Goal: Task Accomplishment & Management: Use online tool/utility

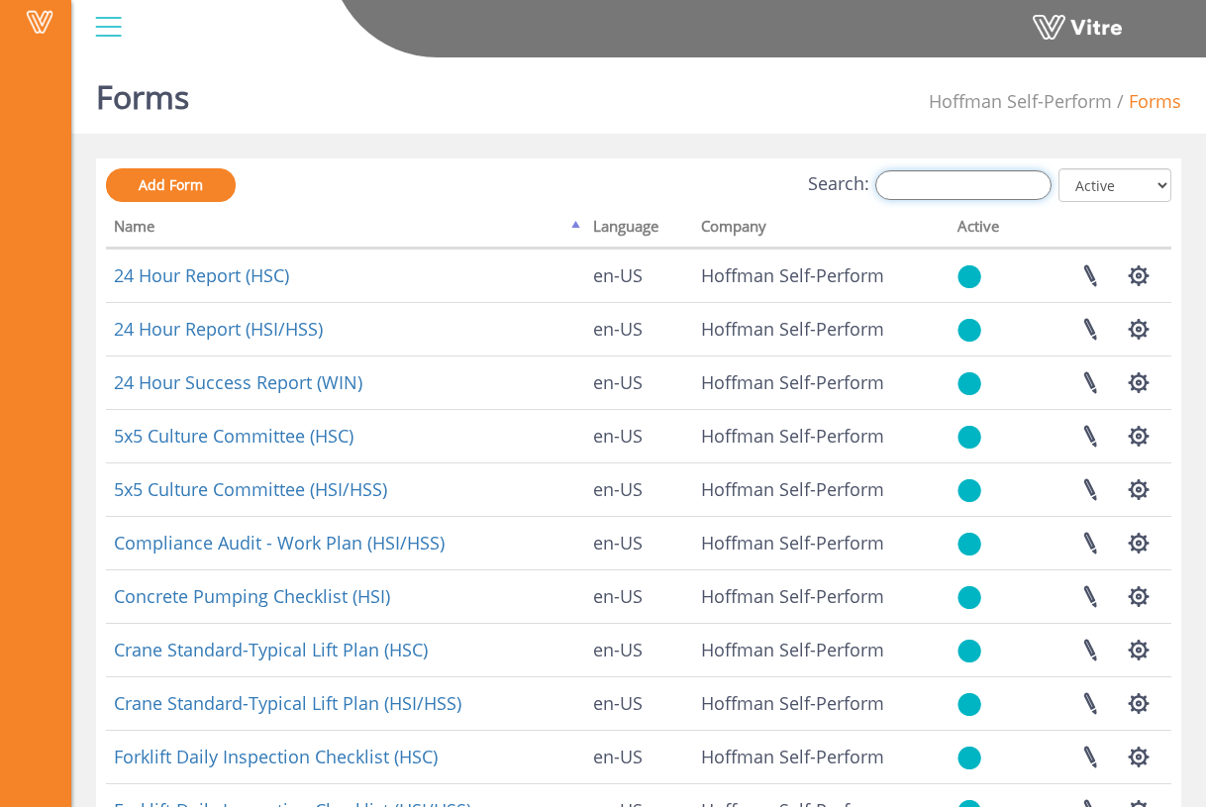
click at [929, 183] on input "Search:" at bounding box center [964, 185] width 176 height 30
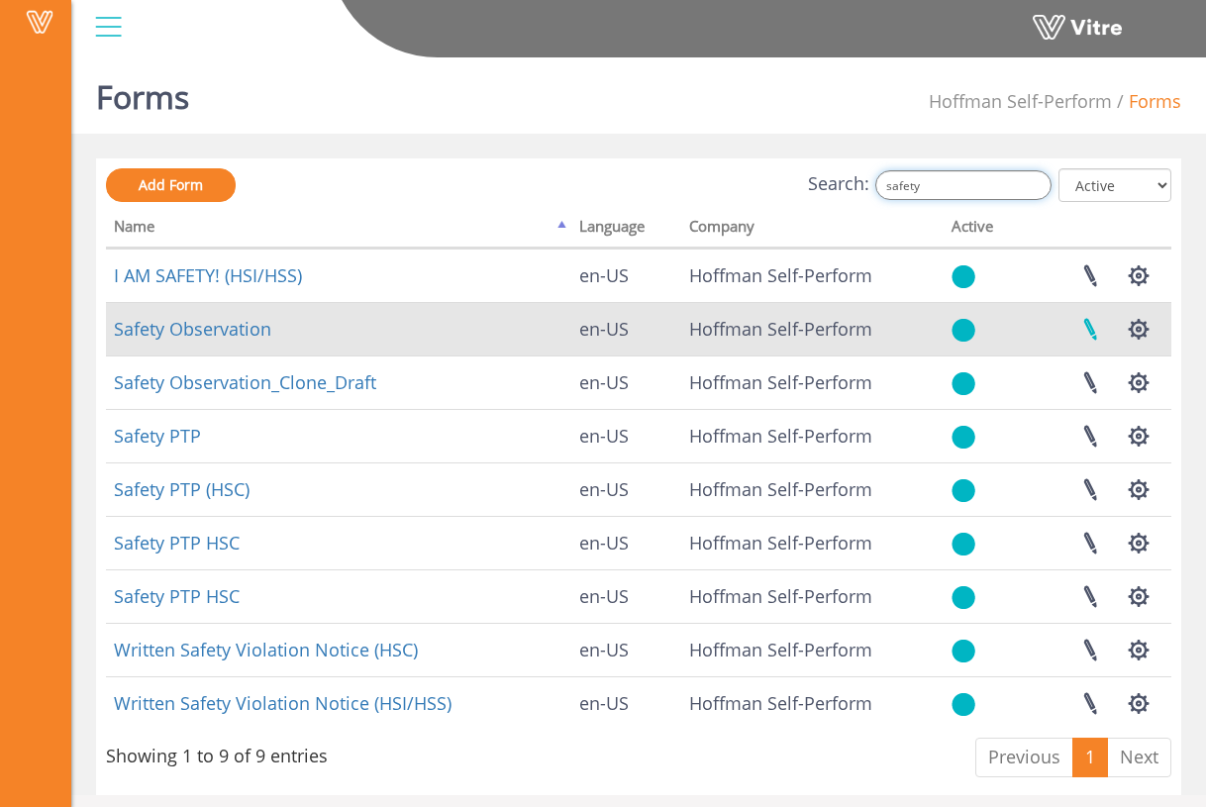
type input "safety"
click at [1090, 333] on link at bounding box center [1091, 329] width 50 height 52
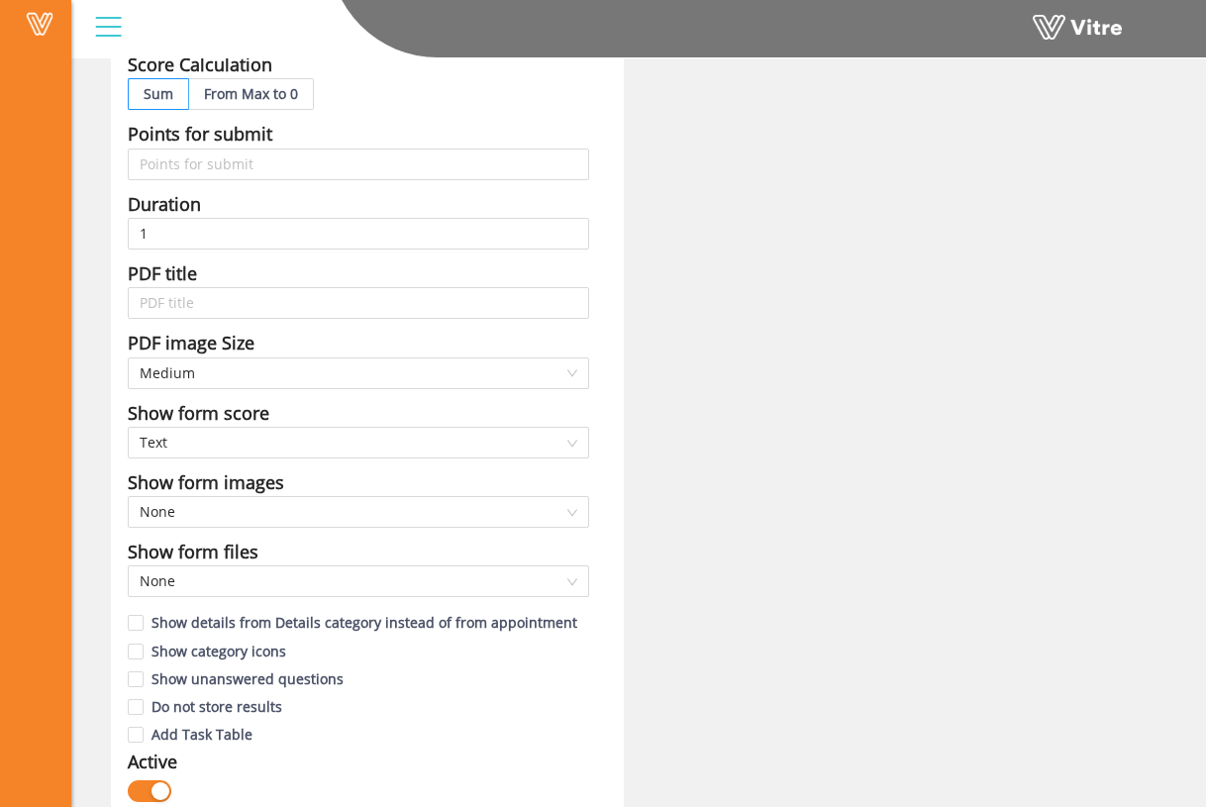
scroll to position [766, 0]
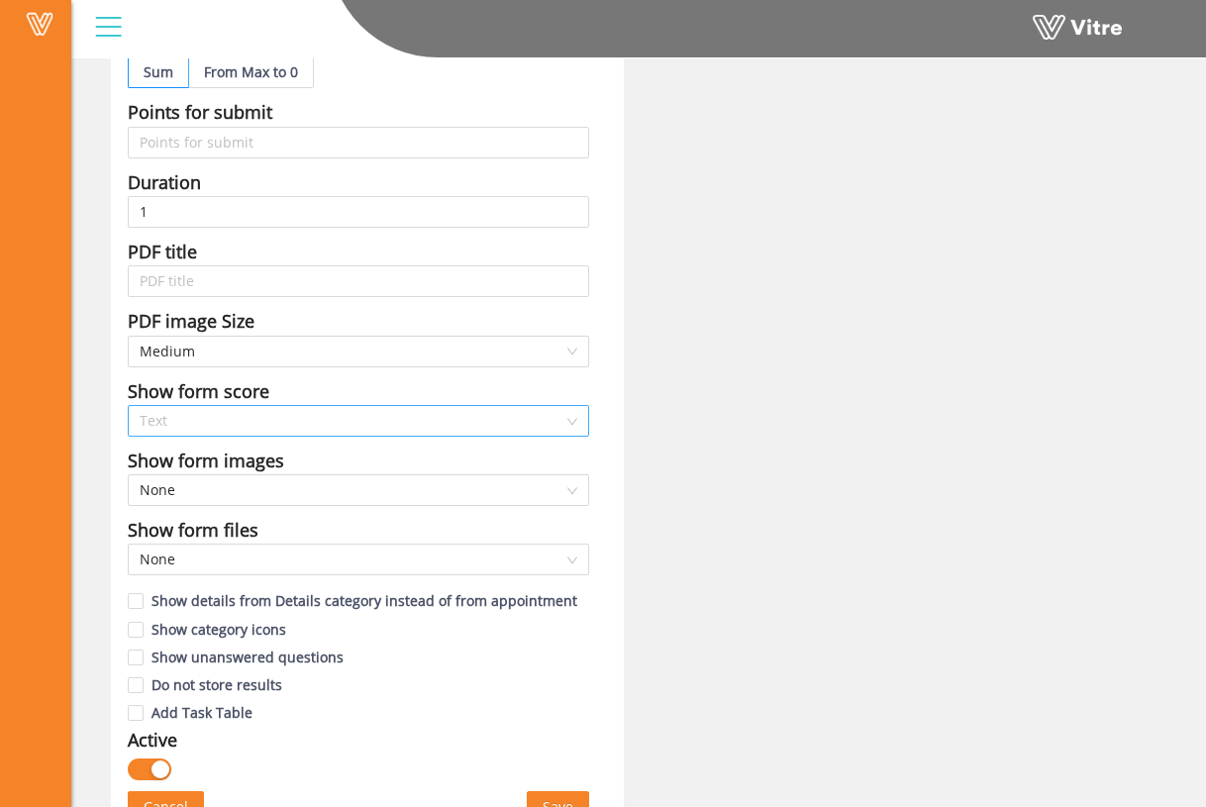
click at [304, 406] on span "Text" at bounding box center [359, 421] width 438 height 30
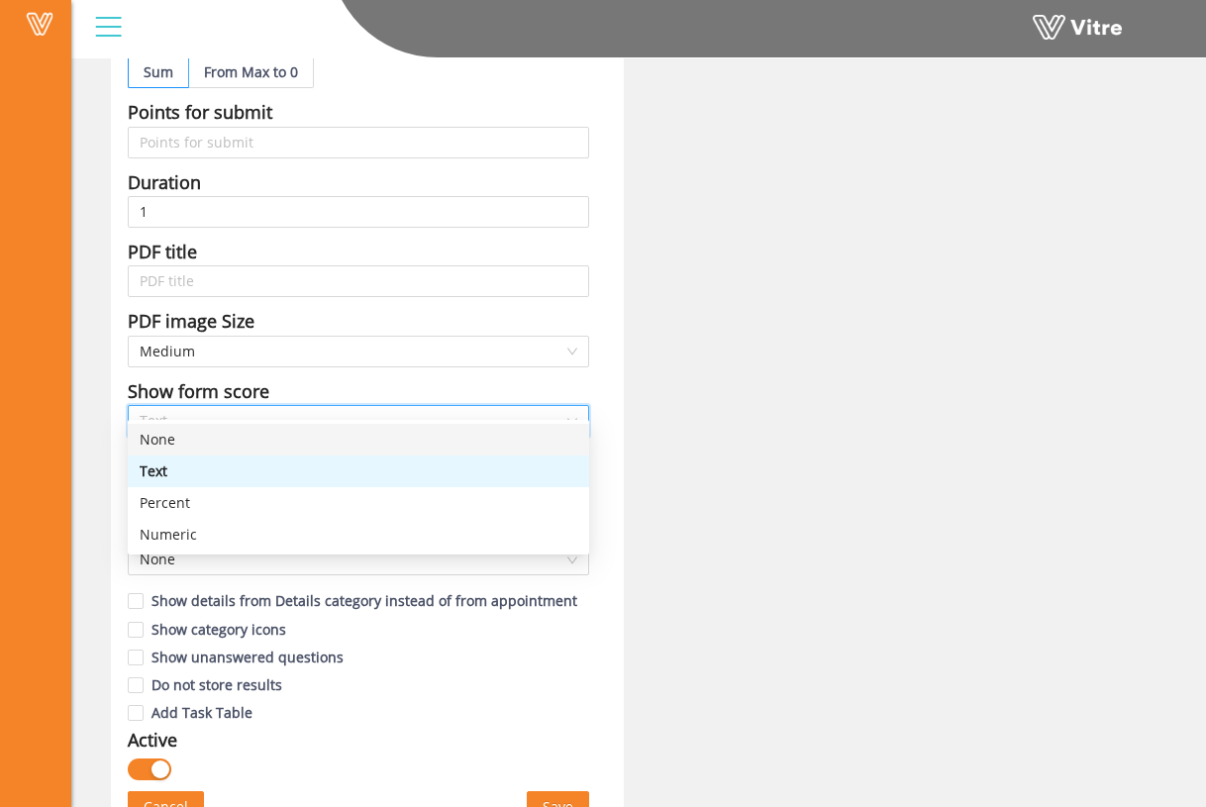
click at [294, 425] on div "None" at bounding box center [359, 440] width 462 height 32
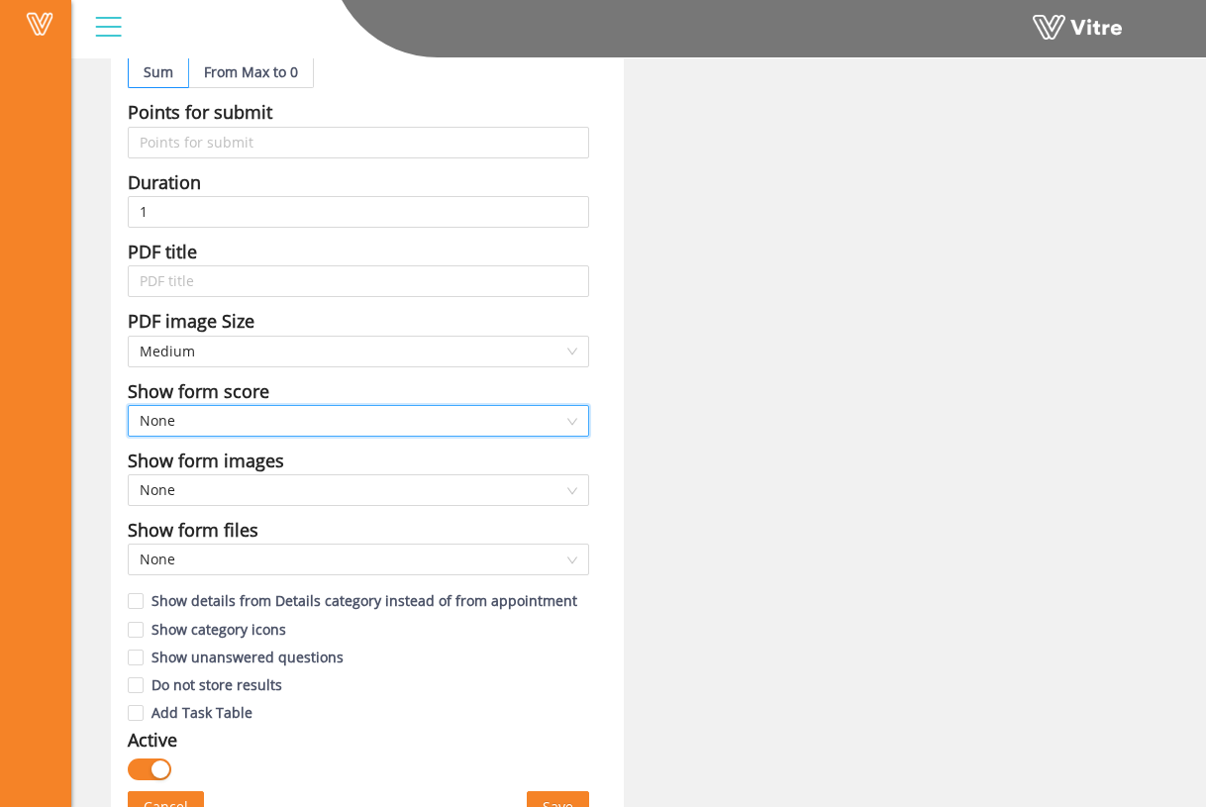
click at [660, 409] on div "Name Safety Observation Form Title Safety Observation - {368082.Answer} - {3680…" at bounding box center [639, 114] width 1086 height 1442
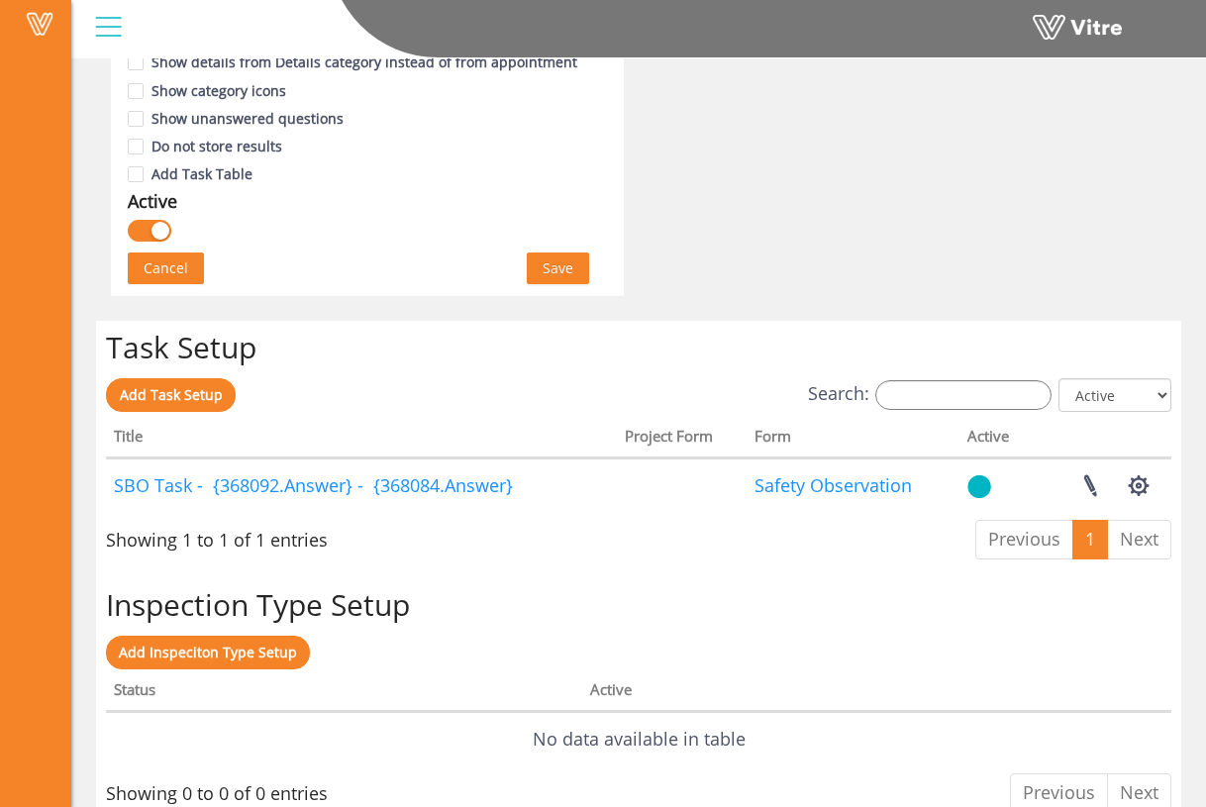
scroll to position [1332, 0]
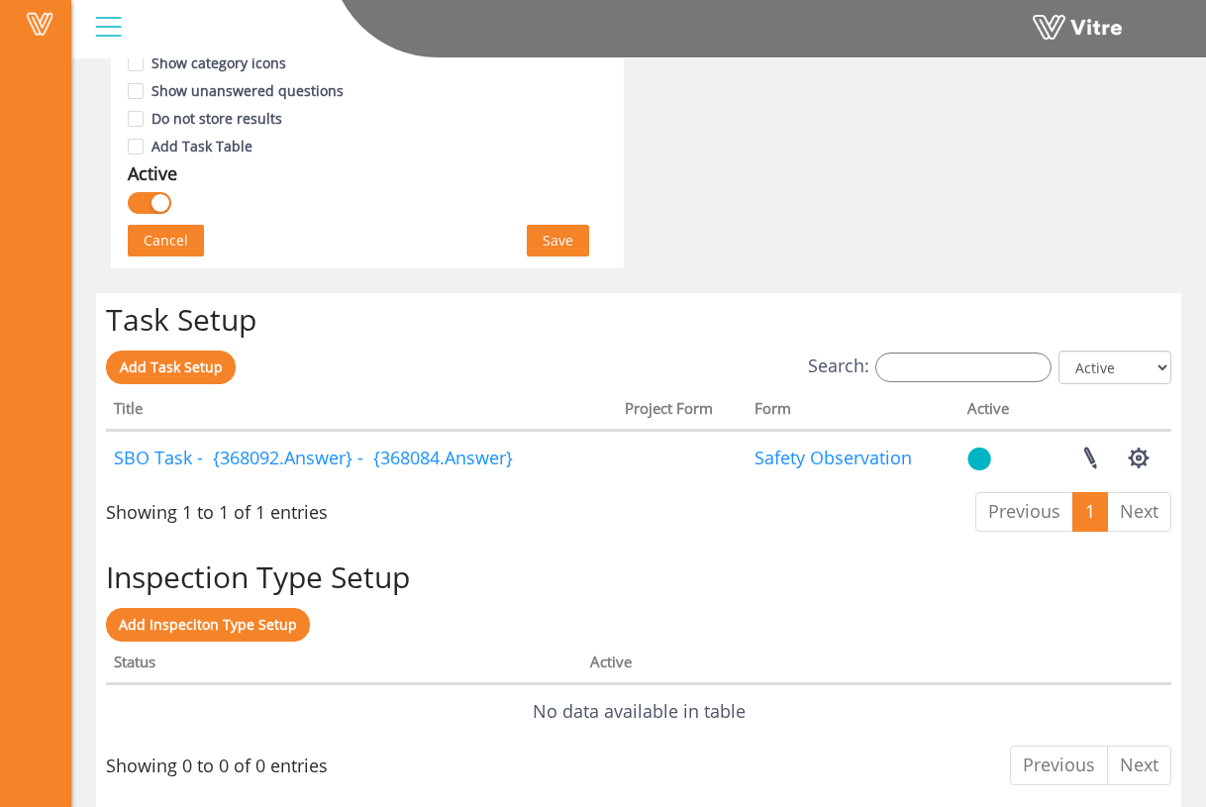
click at [571, 230] on span "Save" at bounding box center [558, 241] width 31 height 22
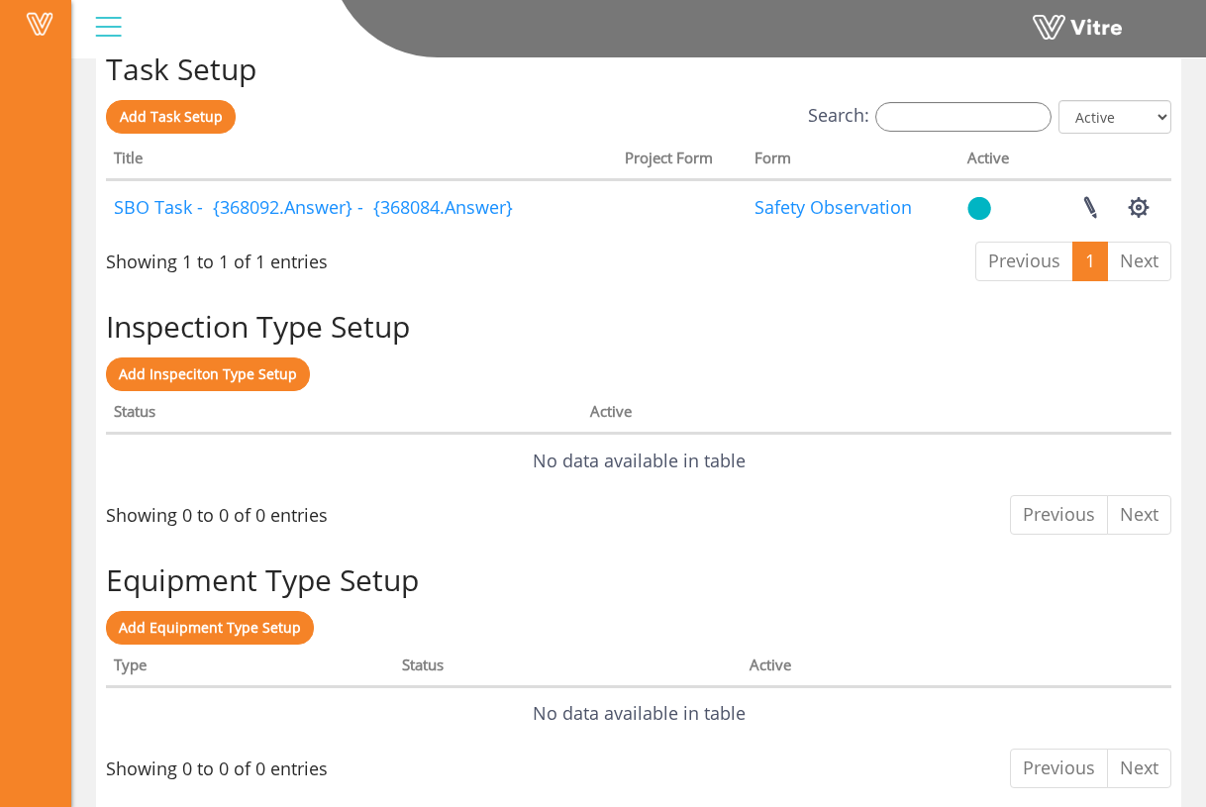
scroll to position [0, 0]
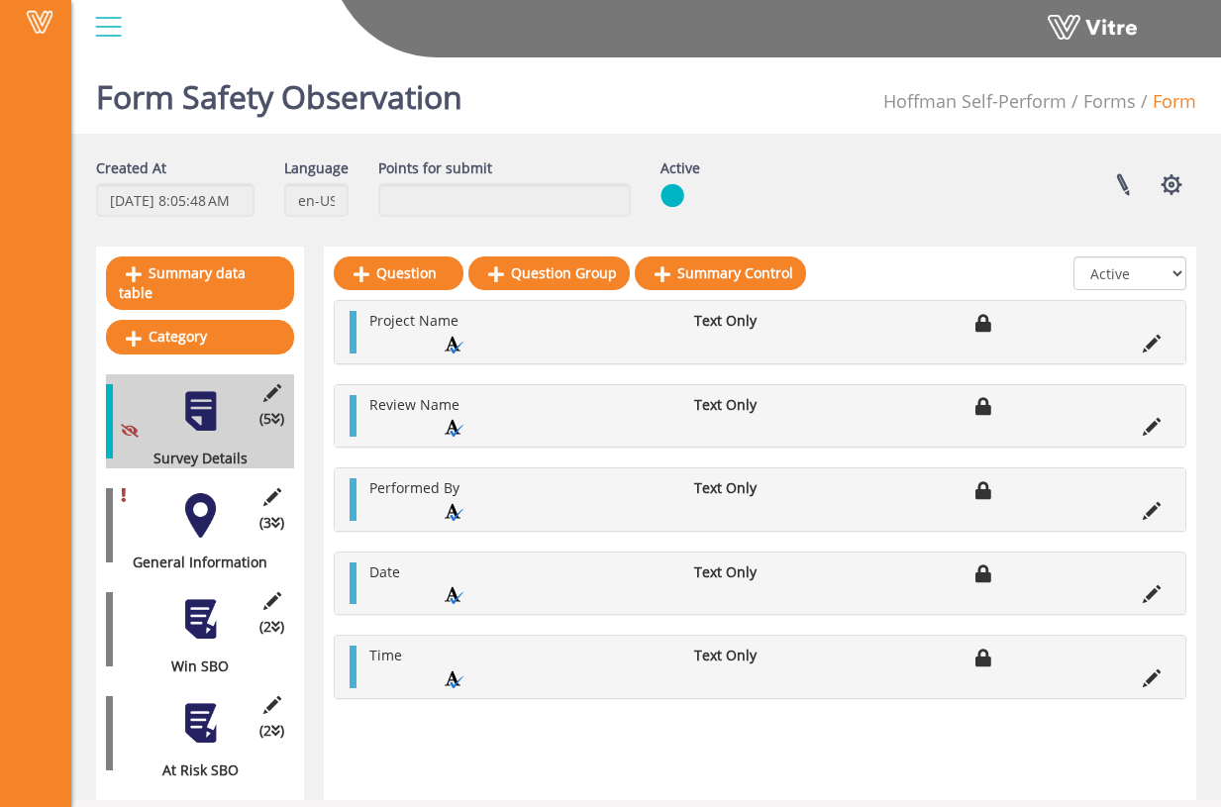
click at [201, 622] on div "(2 ) Win SBO" at bounding box center [200, 629] width 188 height 94
click at [202, 613] on div at bounding box center [200, 619] width 45 height 45
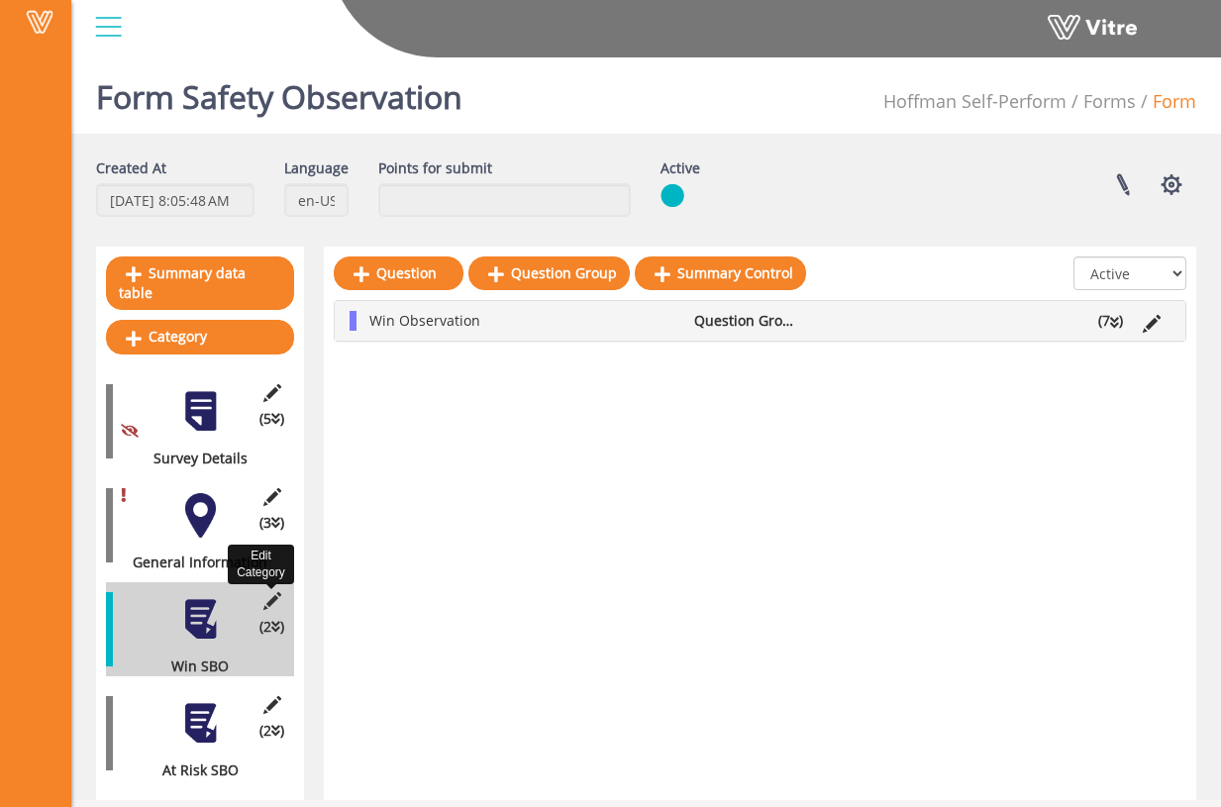
click at [276, 592] on icon at bounding box center [272, 601] width 25 height 18
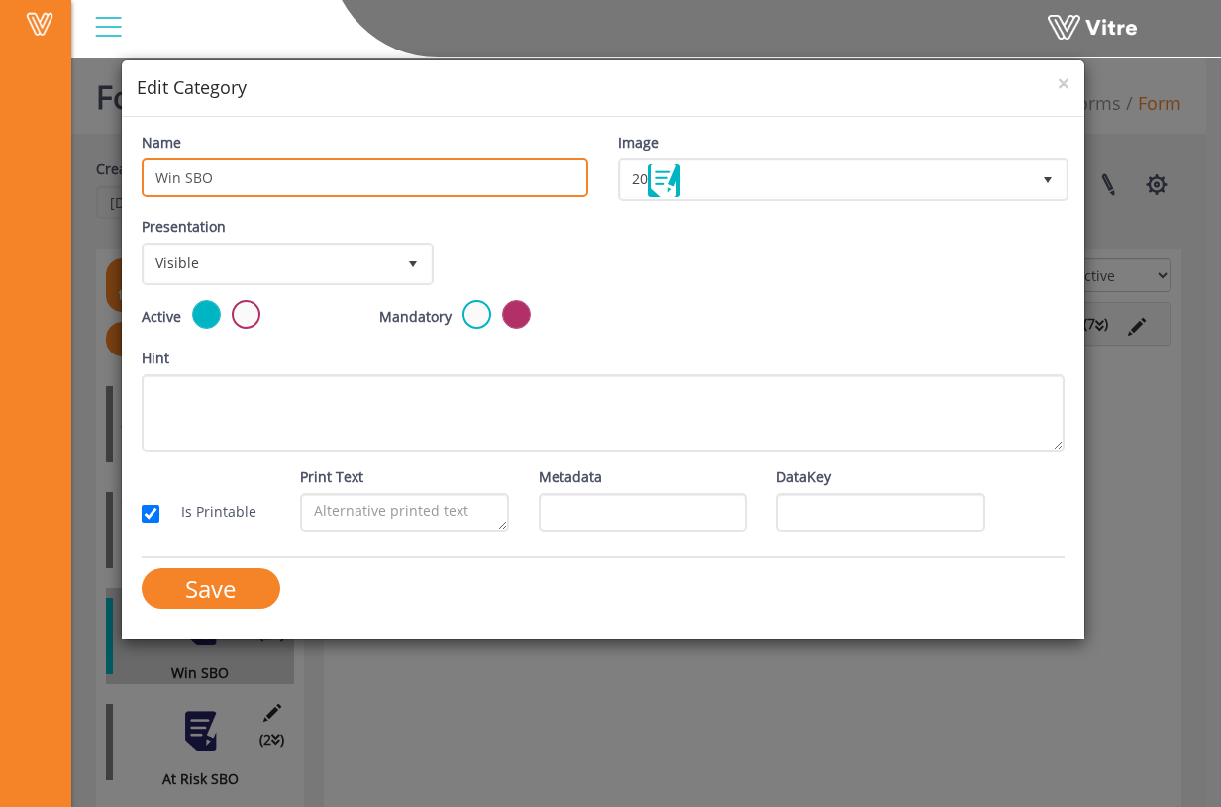
click at [375, 181] on input "Win SBO" at bounding box center [365, 177] width 447 height 39
type input "Win SBO List"
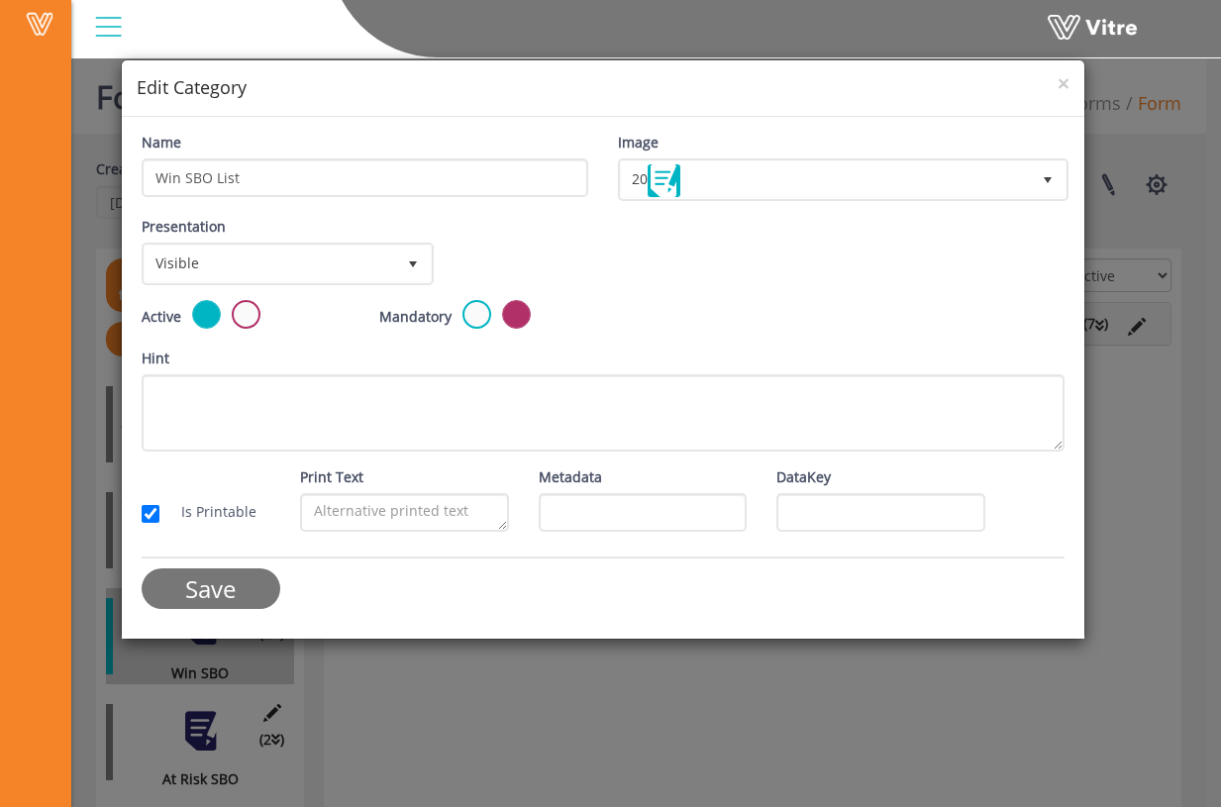
click at [220, 590] on input "Save" at bounding box center [211, 589] width 139 height 41
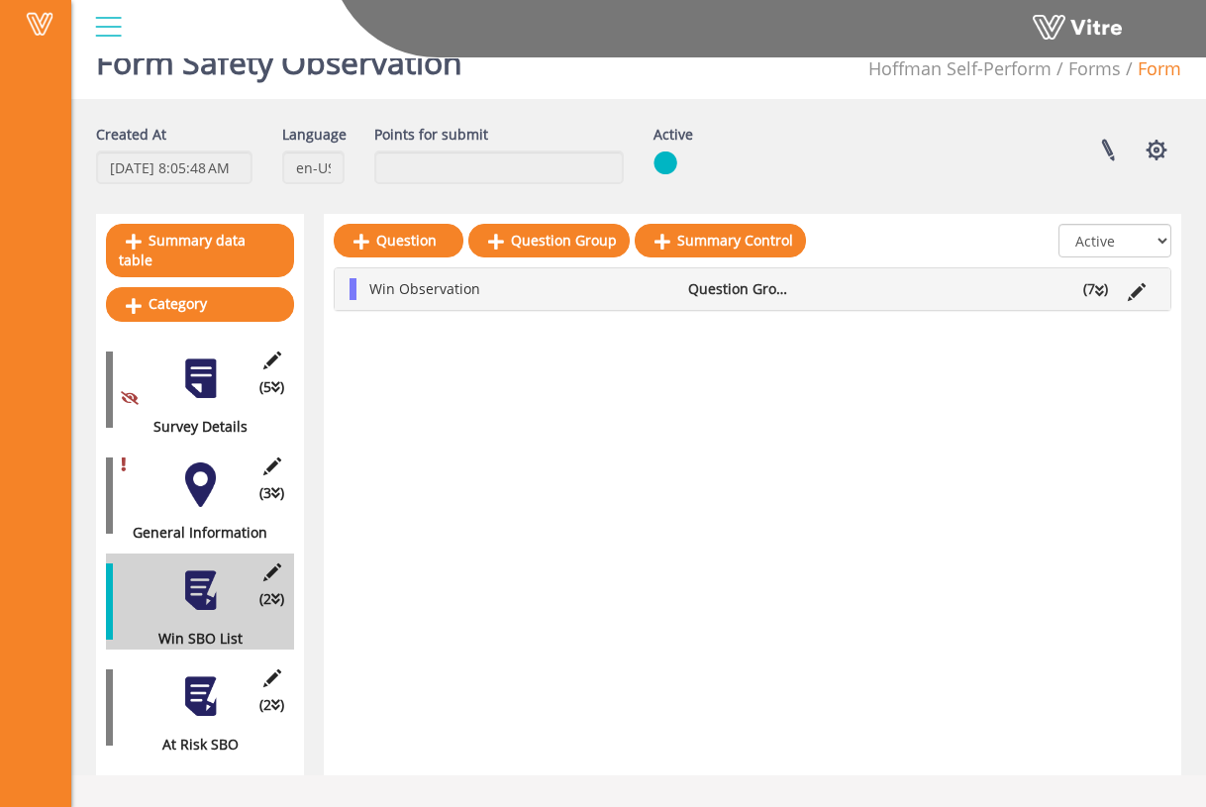
scroll to position [50, 0]
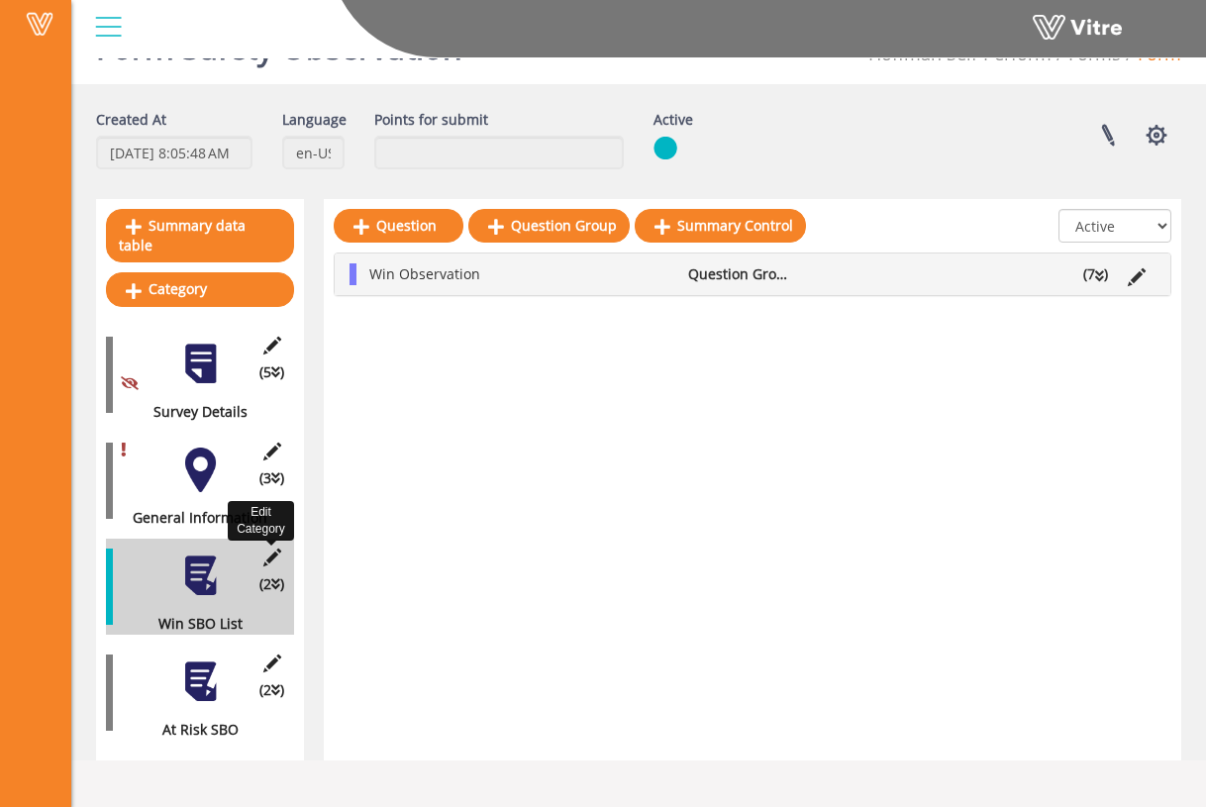
click at [278, 549] on icon at bounding box center [272, 558] width 25 height 18
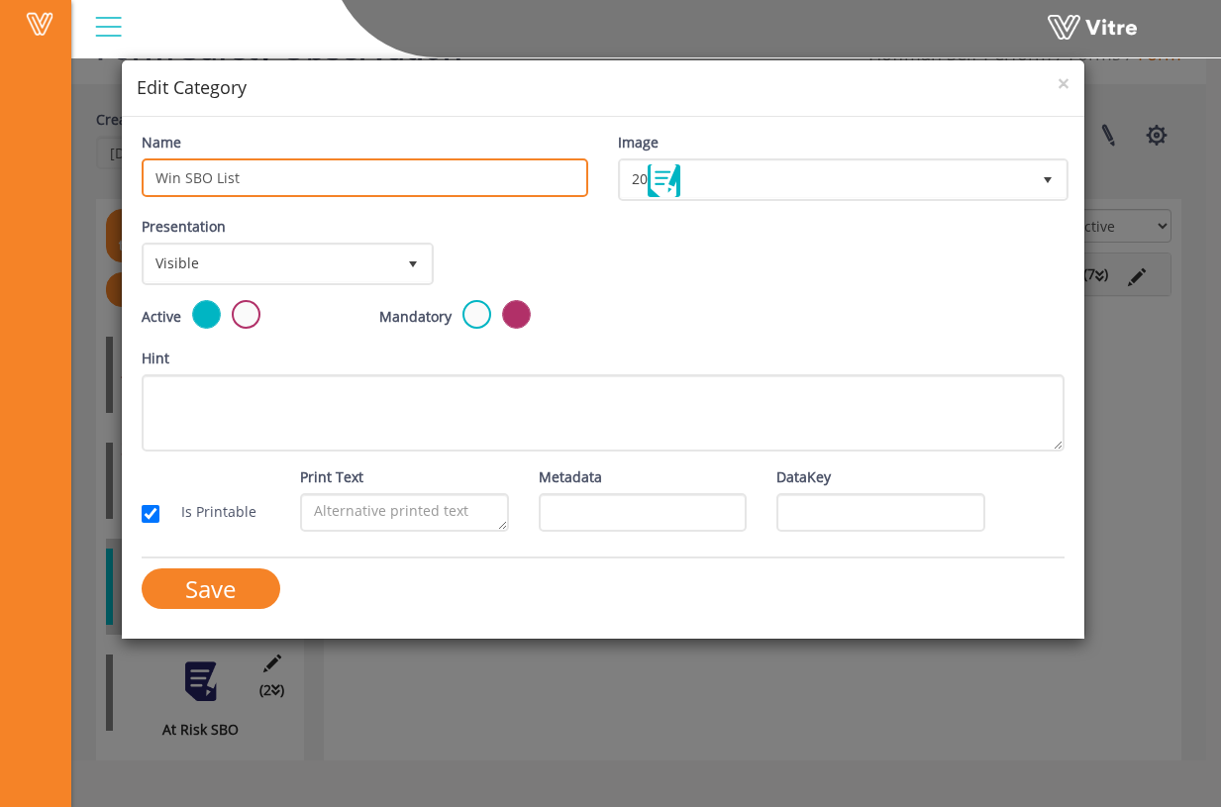
click at [308, 184] on input "Win SBO List" at bounding box center [365, 177] width 447 height 39
type input "Win SBO"
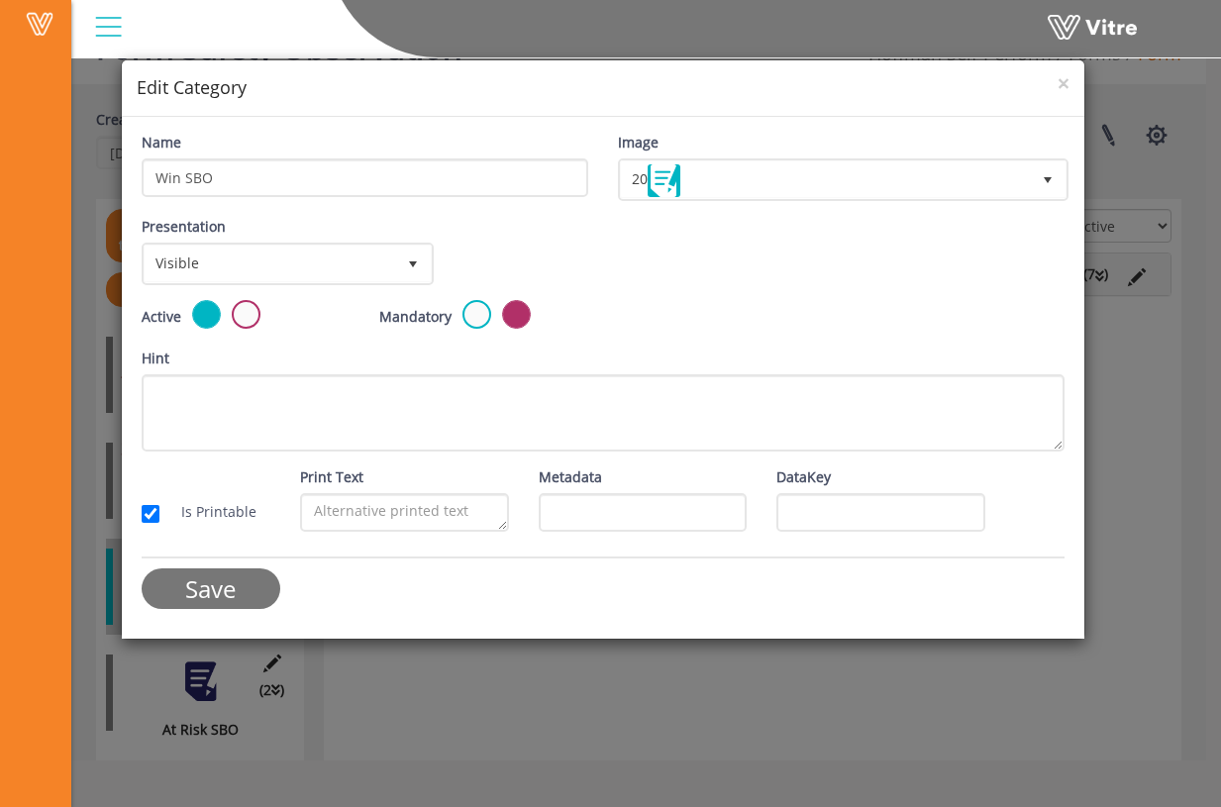
click at [251, 588] on input "Save" at bounding box center [211, 589] width 139 height 41
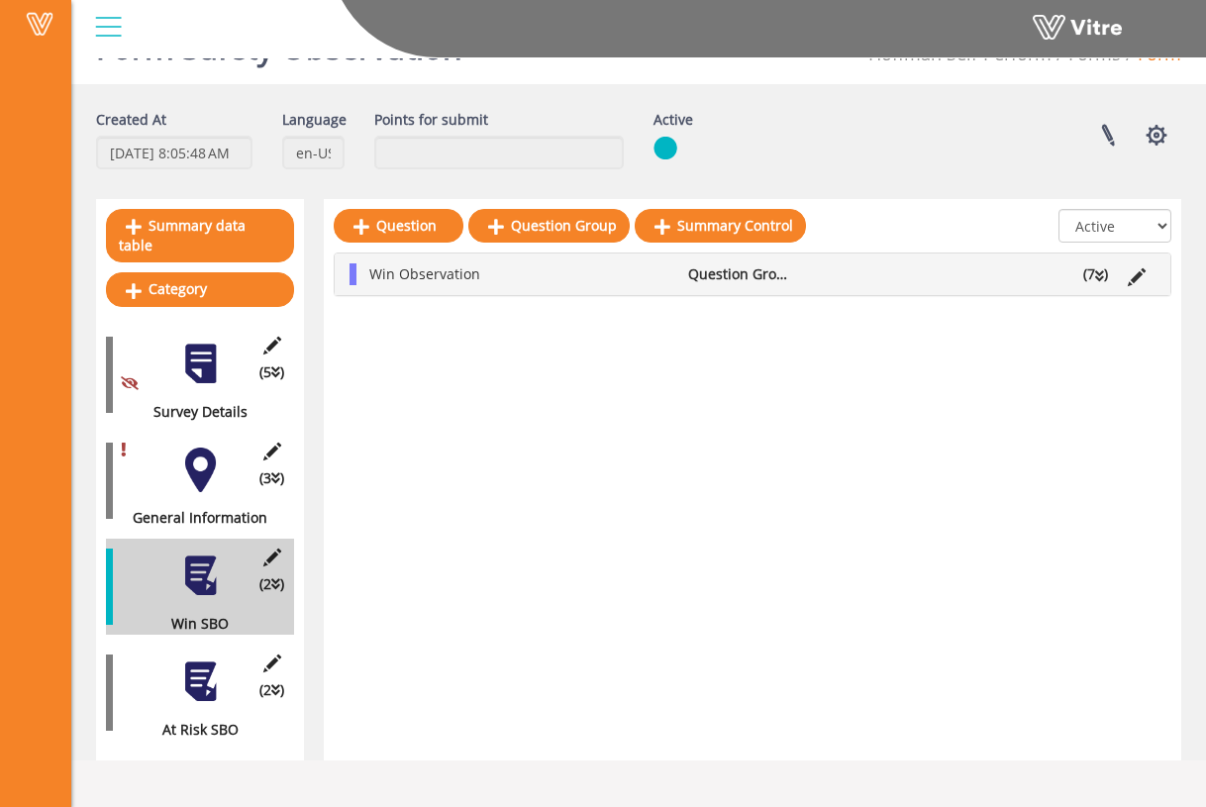
scroll to position [0, 0]
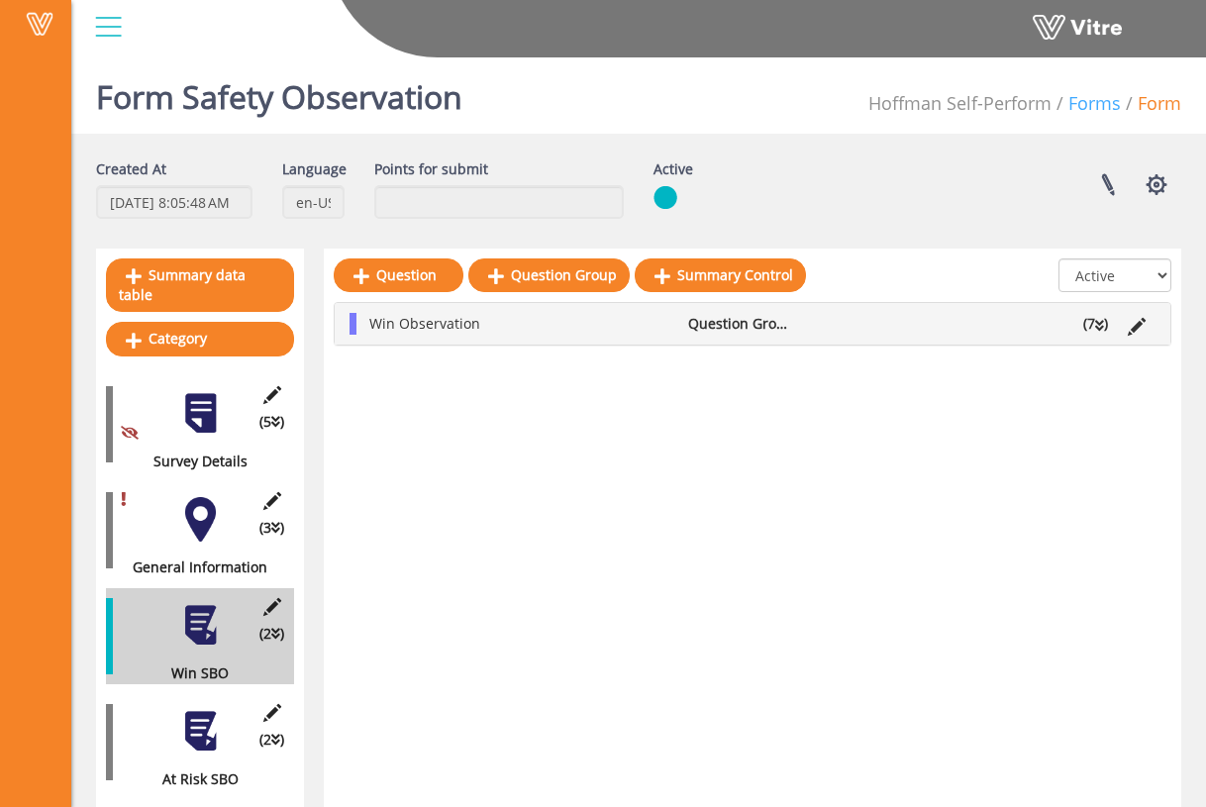
click at [1110, 104] on link "Forms" at bounding box center [1095, 103] width 52 height 24
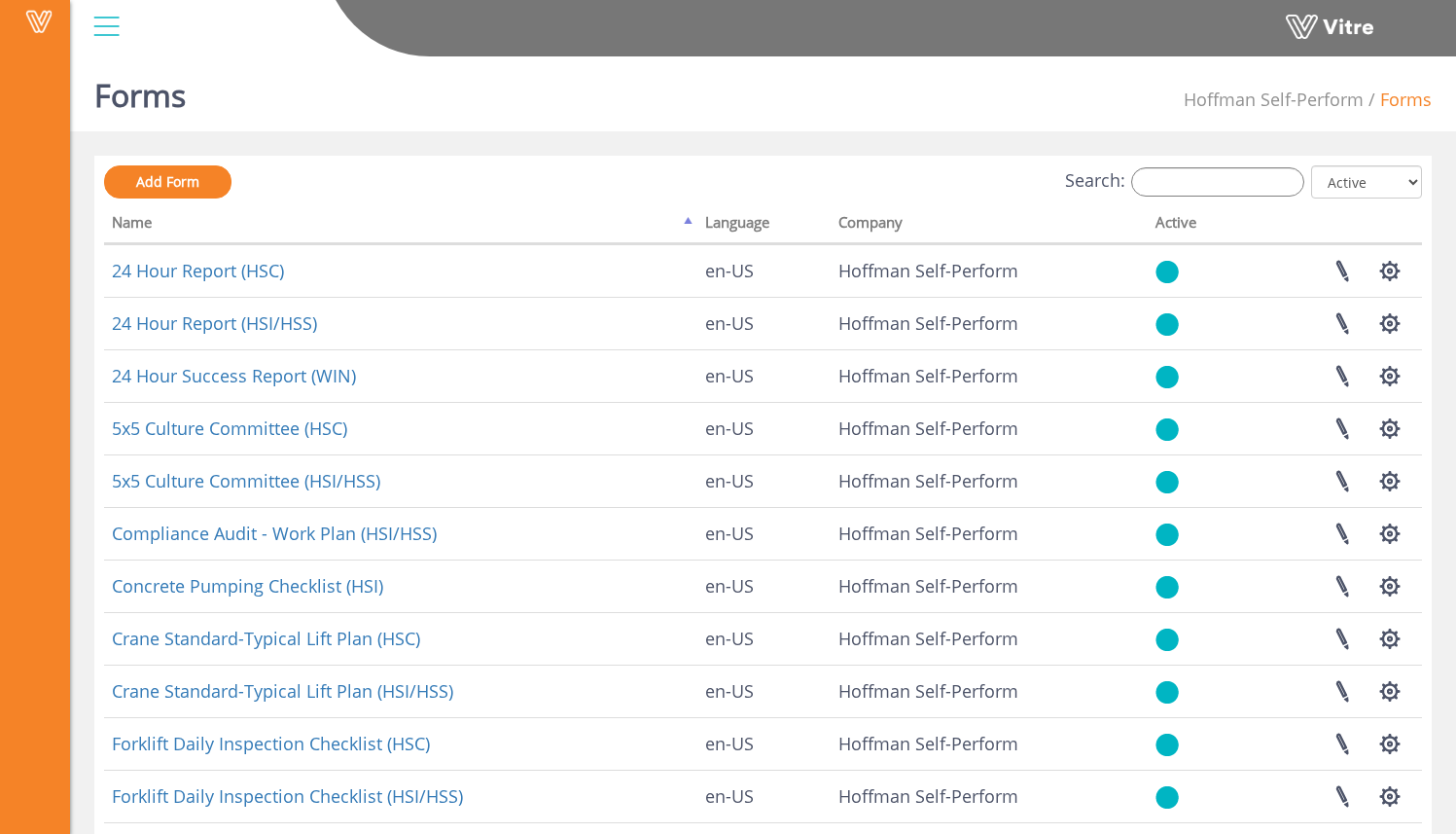
click at [702, 120] on div "Forms Hoffman Self-Perform Forms" at bounding box center [762, 90] width 1385 height 83
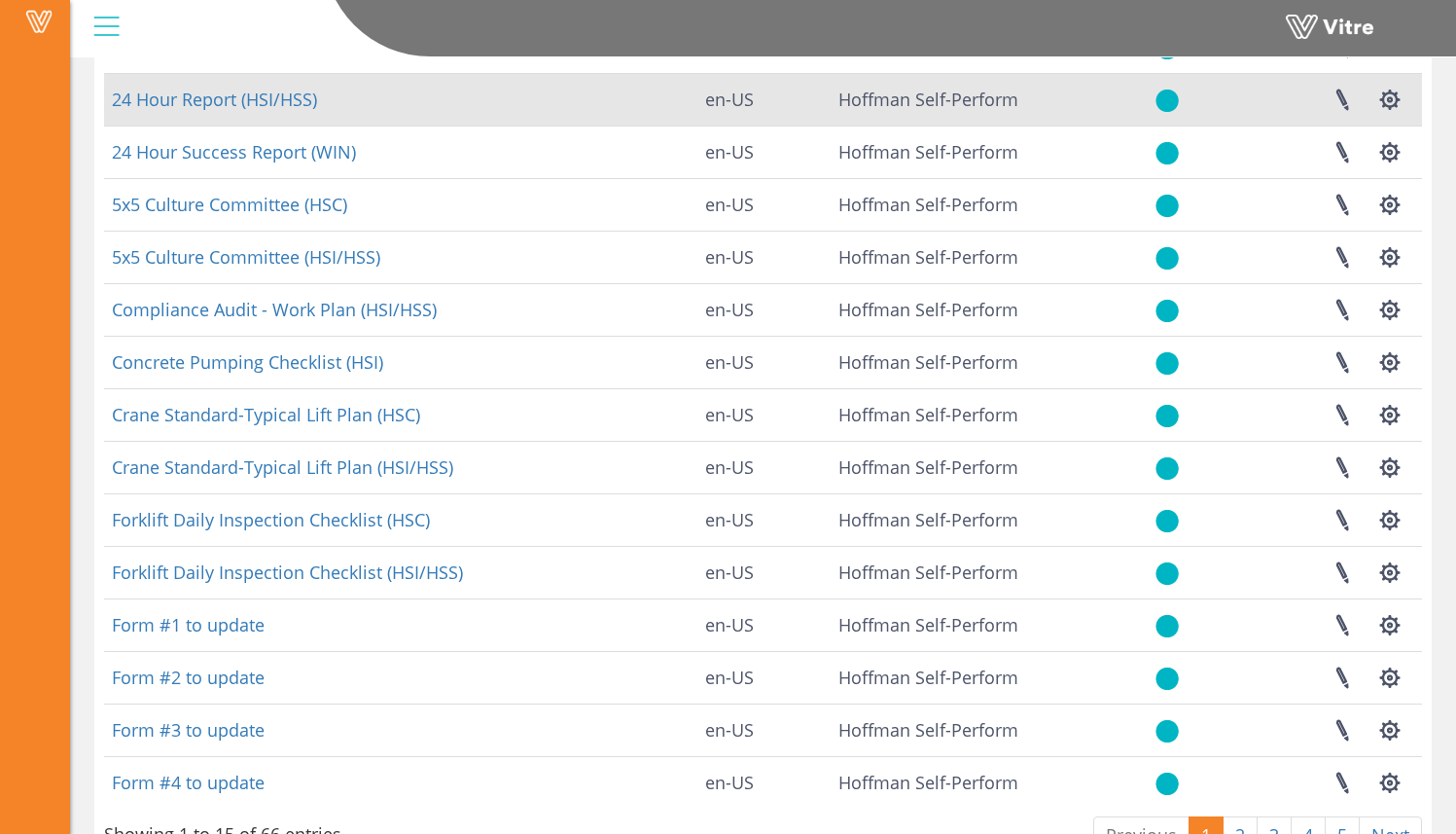
scroll to position [94, 0]
